Goal: Obtain resource: Download file/media

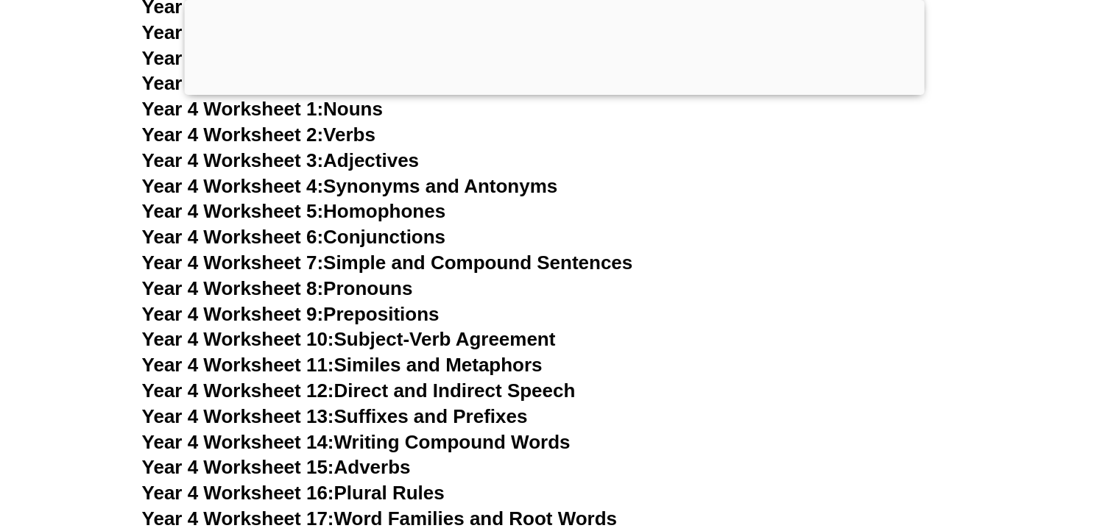
scroll to position [6462, 0]
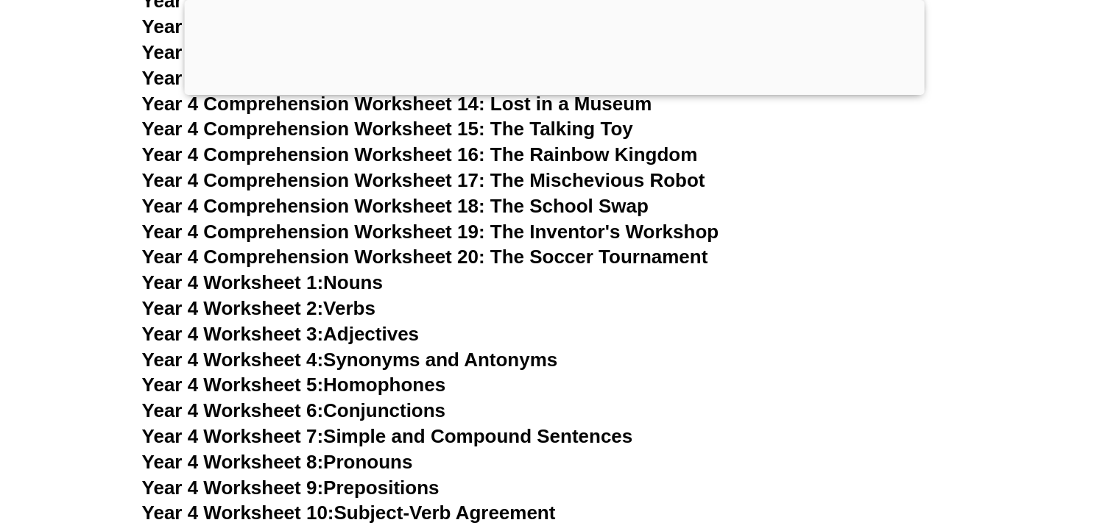
click at [188, 286] on span "Year 4 Worksheet 1:" at bounding box center [233, 283] width 182 height 22
